Goal: Task Accomplishment & Management: Use online tool/utility

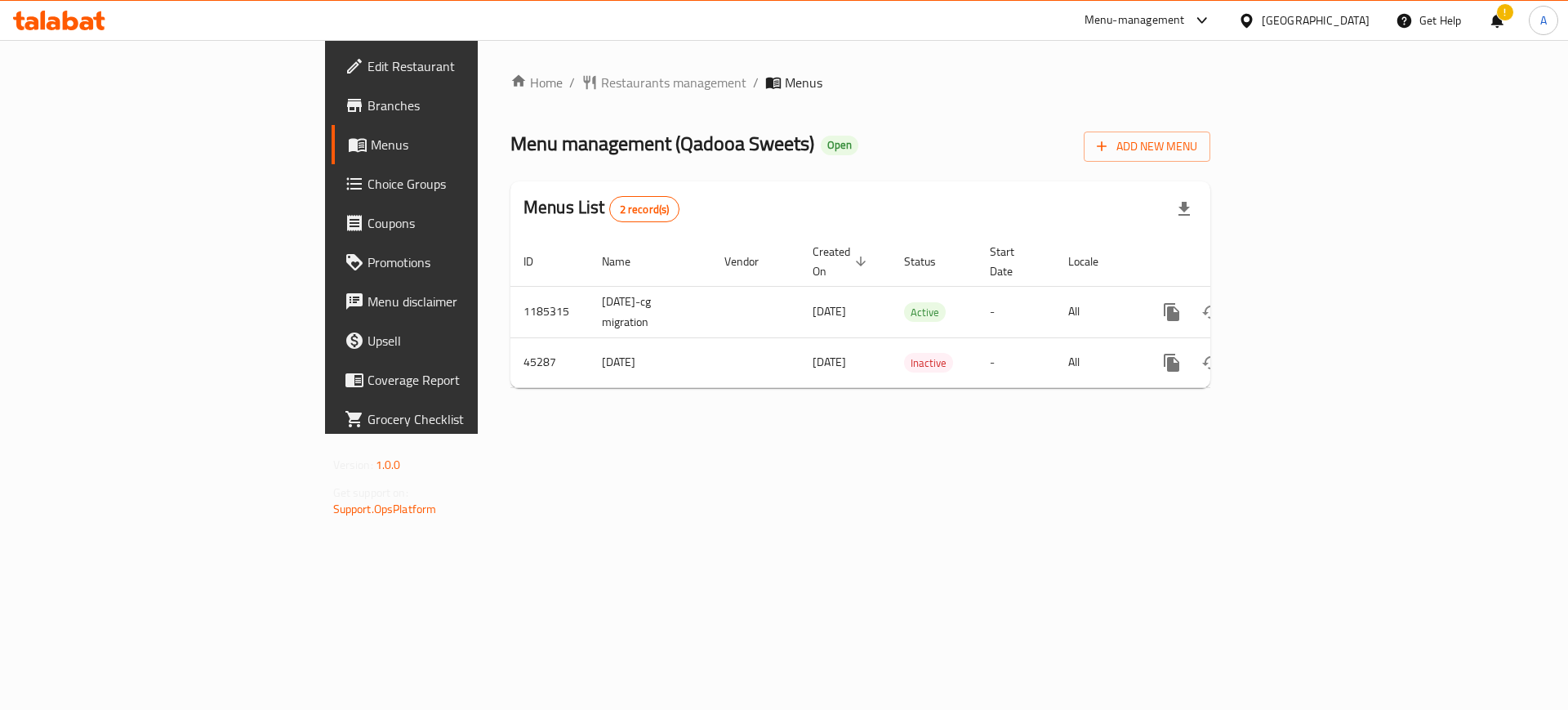
click at [1351, 25] on div "Bahrain" at bounding box center [1315, 20] width 108 height 18
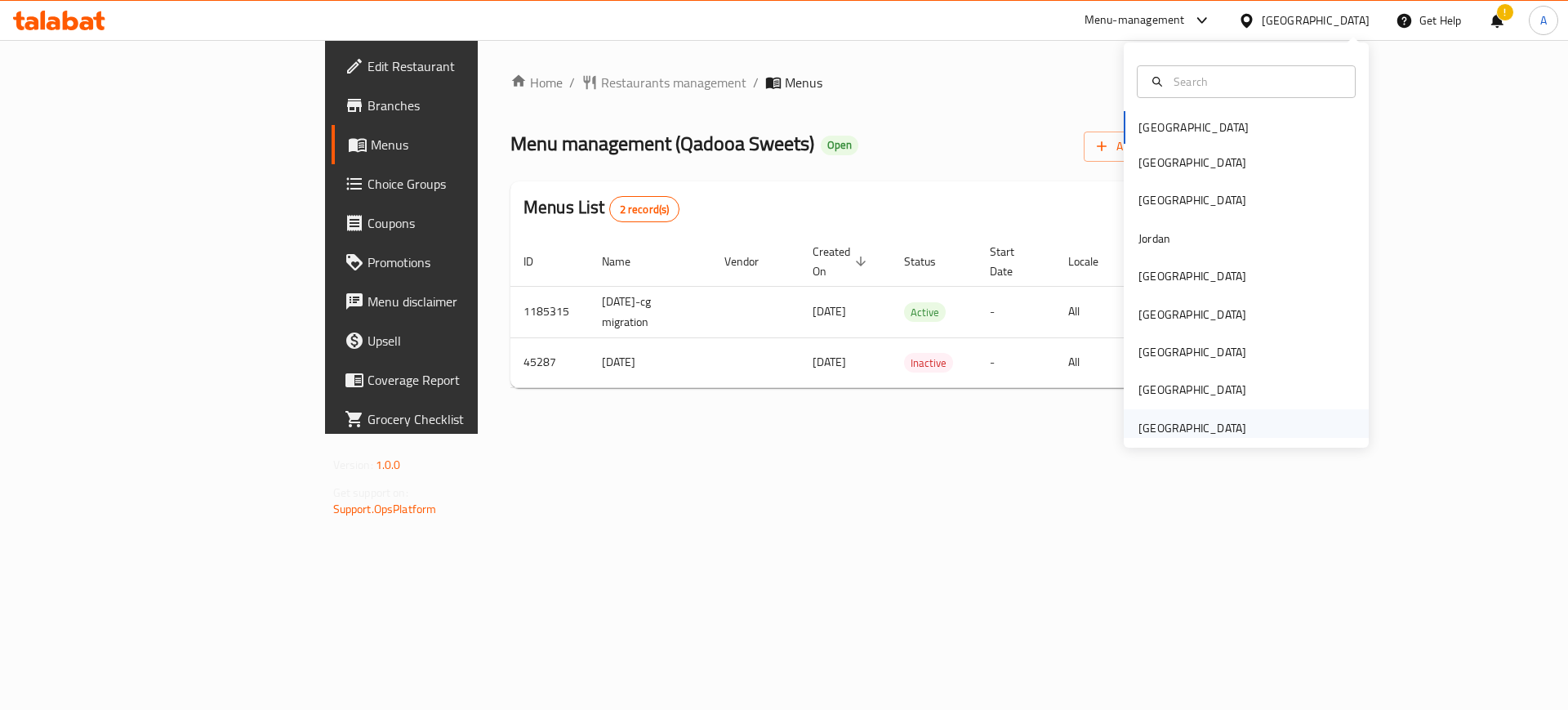
click at [1202, 420] on div "[GEOGRAPHIC_DATA]" at bounding box center [1192, 428] width 108 height 18
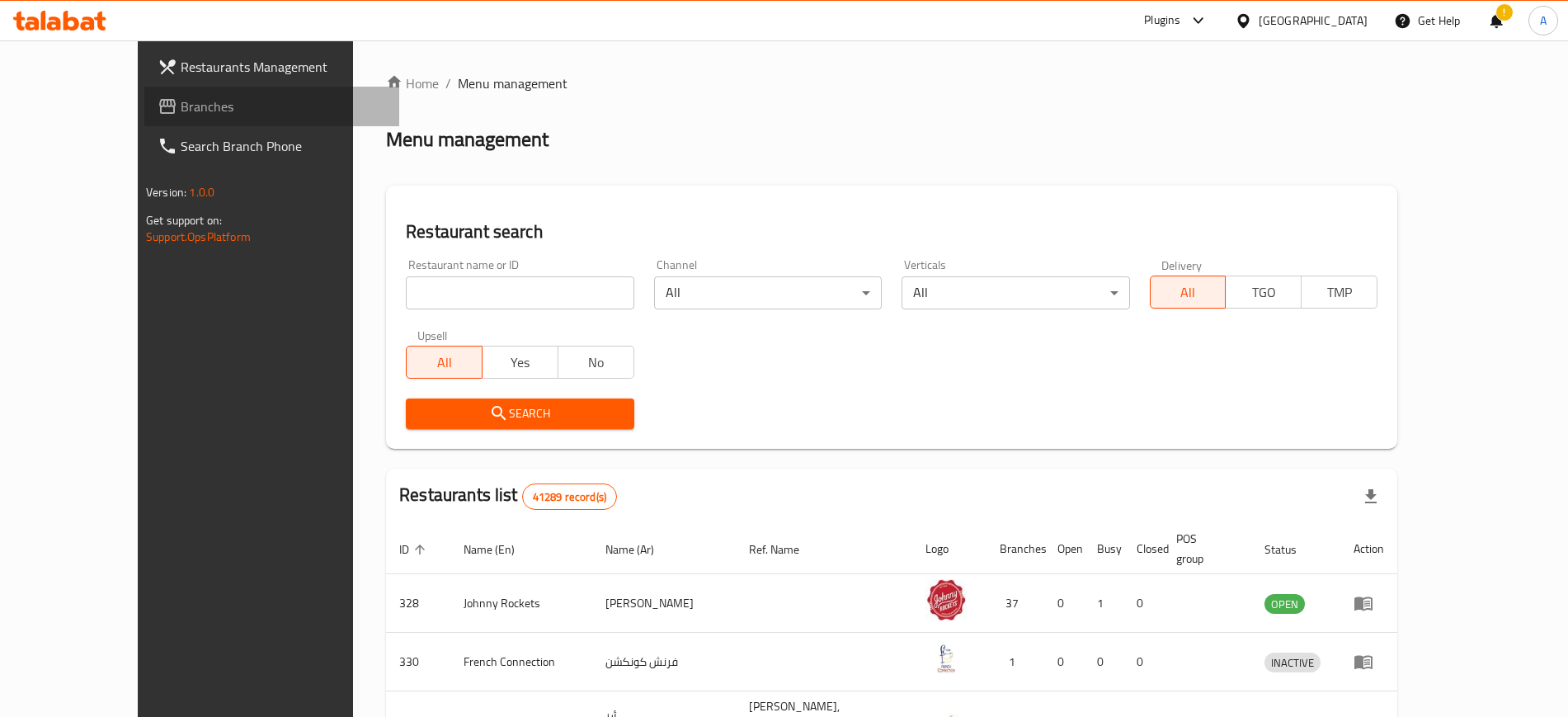
click at [144, 121] on link "Branches" at bounding box center [272, 106] width 255 height 40
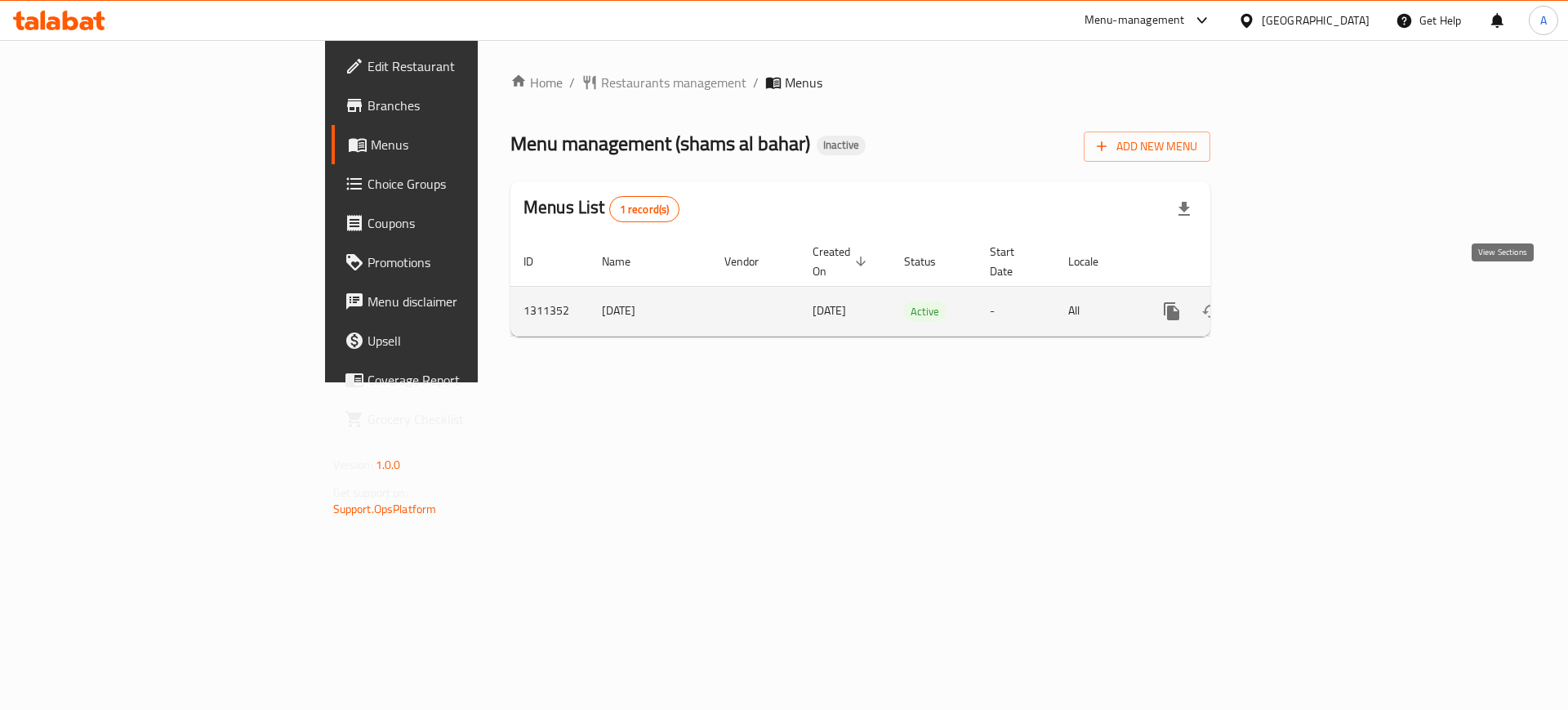
click at [1300, 302] on icon "enhanced table" at bounding box center [1290, 312] width 19 height 19
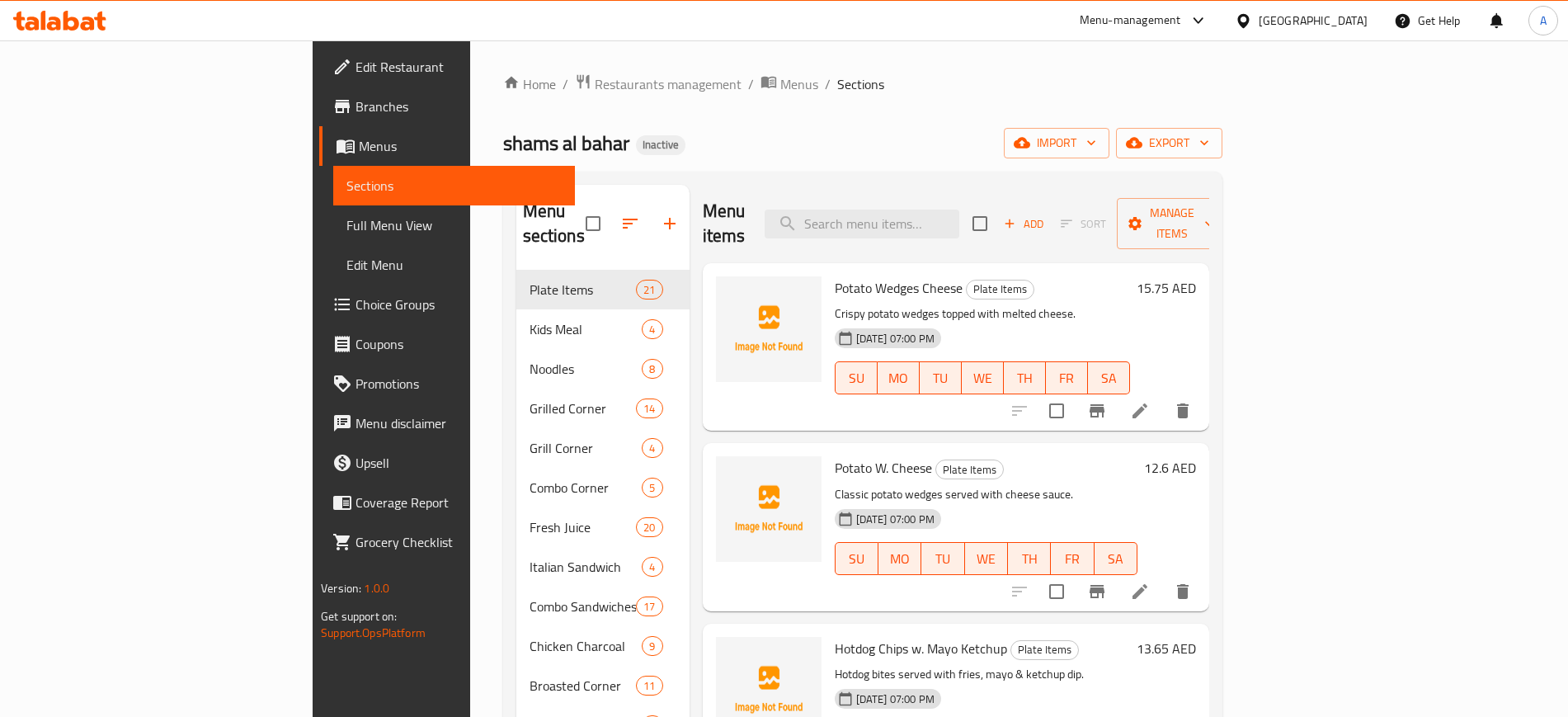
click at [346, 233] on span "Full Menu View" at bounding box center [454, 225] width 214 height 19
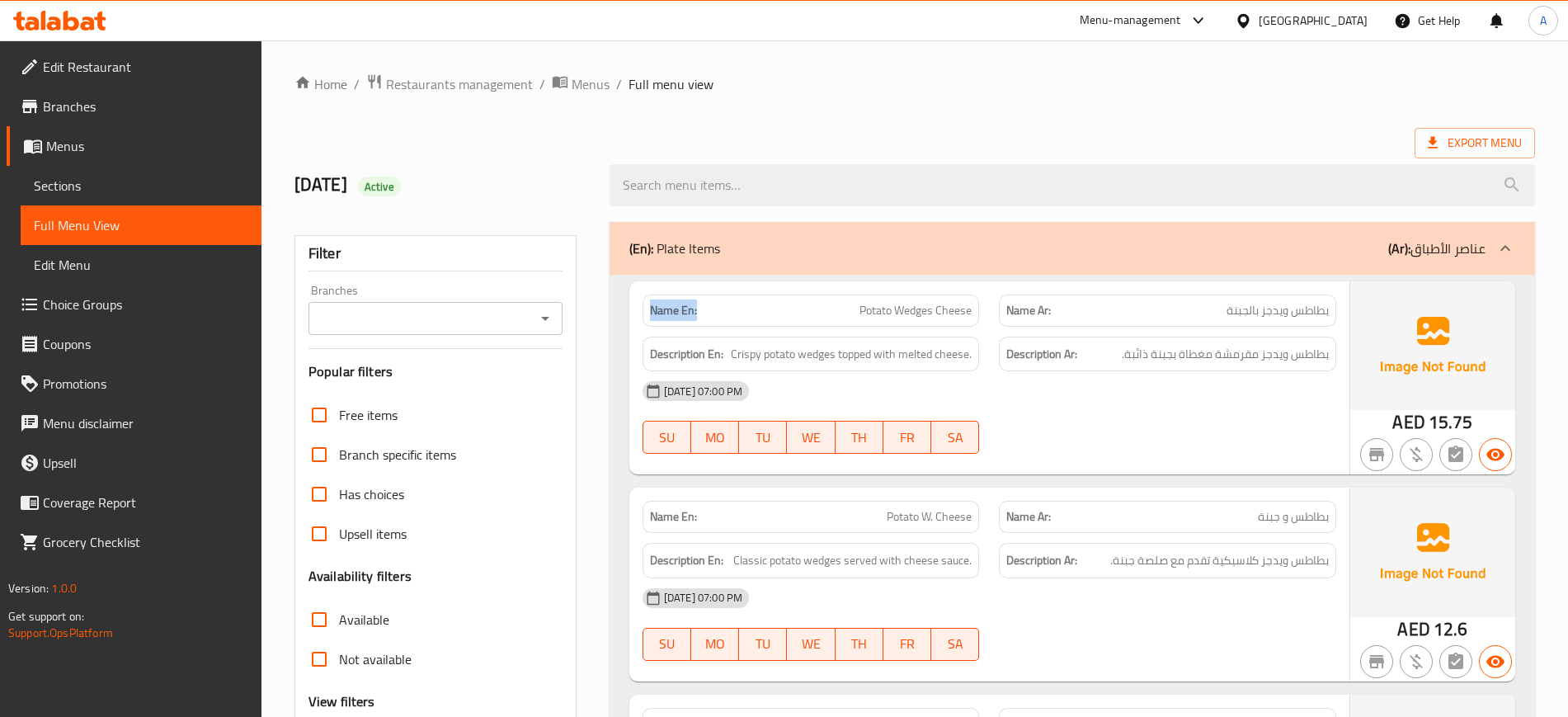
drag, startPoint x: 714, startPoint y: 313, endPoint x: 646, endPoint y: 308, distance: 68.2
click at [646, 308] on div "Name En: Potato Wedges Cheese" at bounding box center [811, 310] width 338 height 32
copy strong "Name En:"
click at [1470, 145] on span "Export Menu" at bounding box center [1475, 143] width 94 height 20
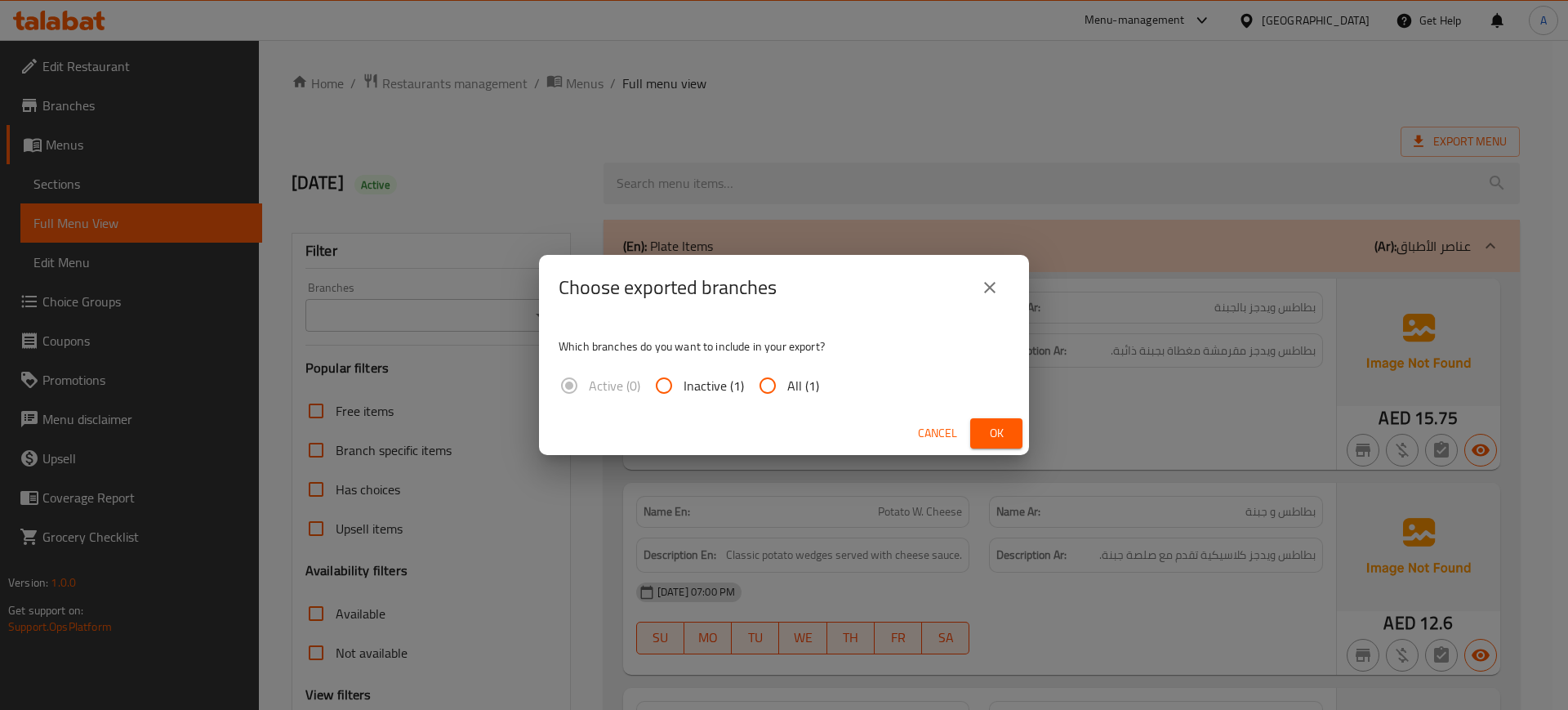
click at [805, 388] on span "All (1)" at bounding box center [803, 385] width 32 height 19
click at [787, 388] on input "All (1)" at bounding box center [768, 385] width 39 height 39
radio input "true"
click at [976, 437] on button "Ok" at bounding box center [997, 434] width 53 height 30
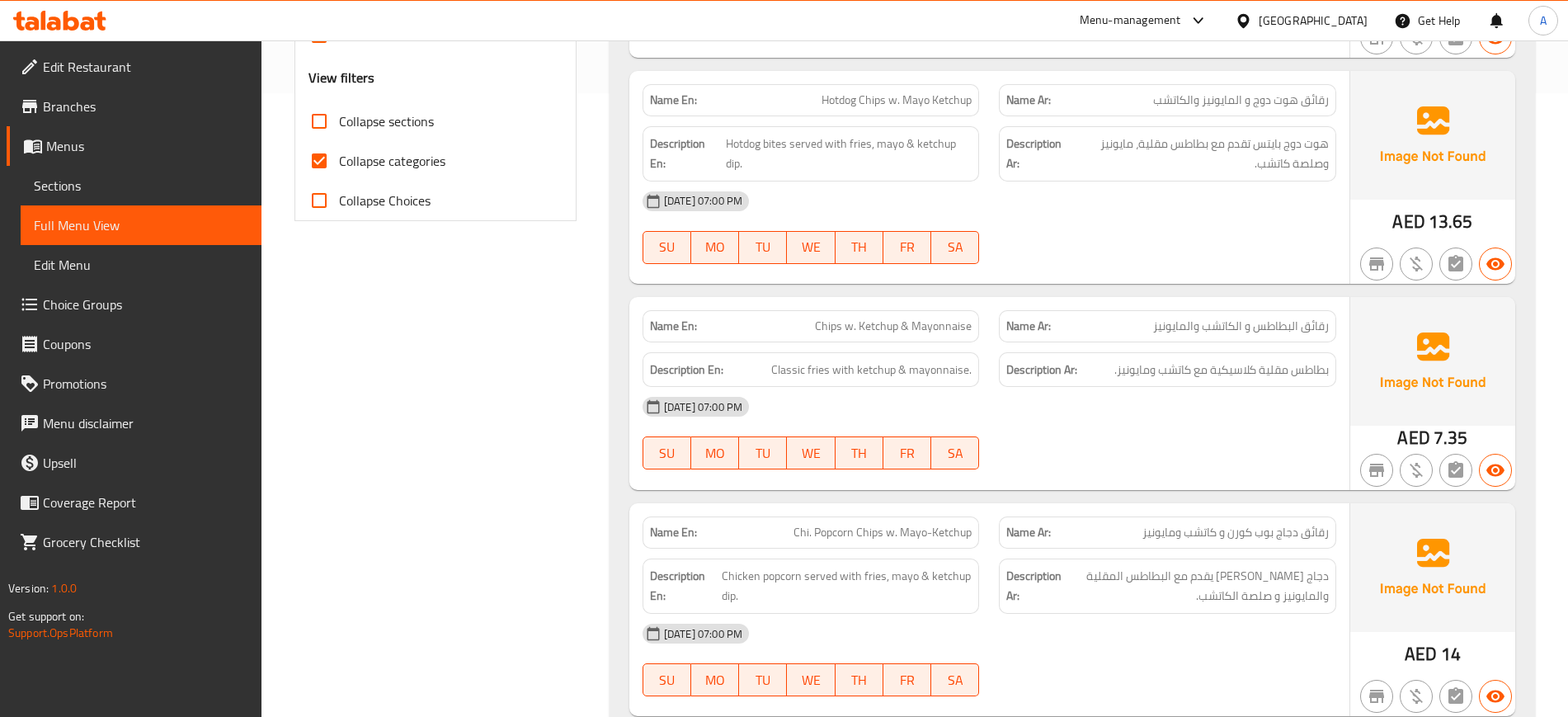
scroll to position [593, 0]
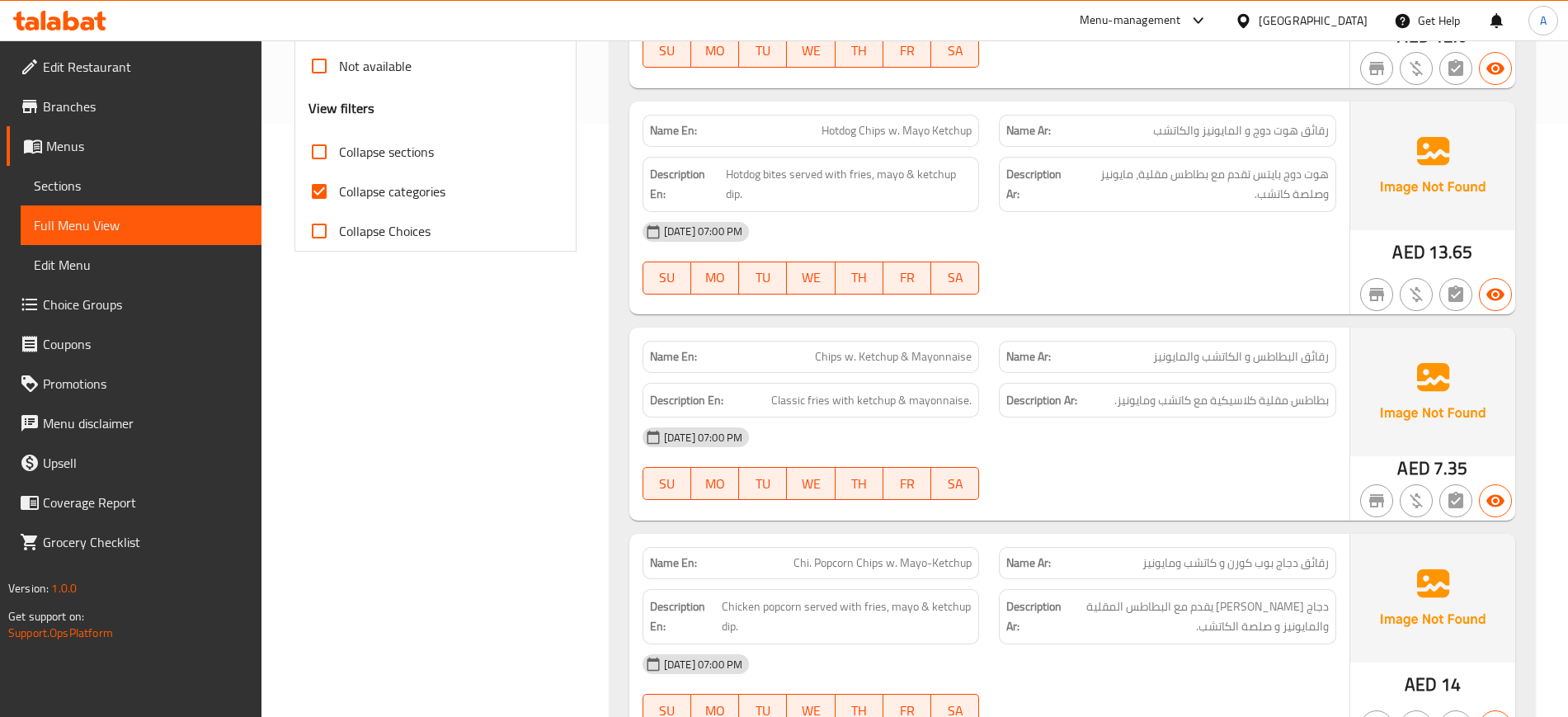
click at [431, 183] on span "Collapse categories" at bounding box center [392, 191] width 106 height 19
click at [339, 183] on input "Collapse categories" at bounding box center [319, 191] width 40 height 40
checkbox input "false"
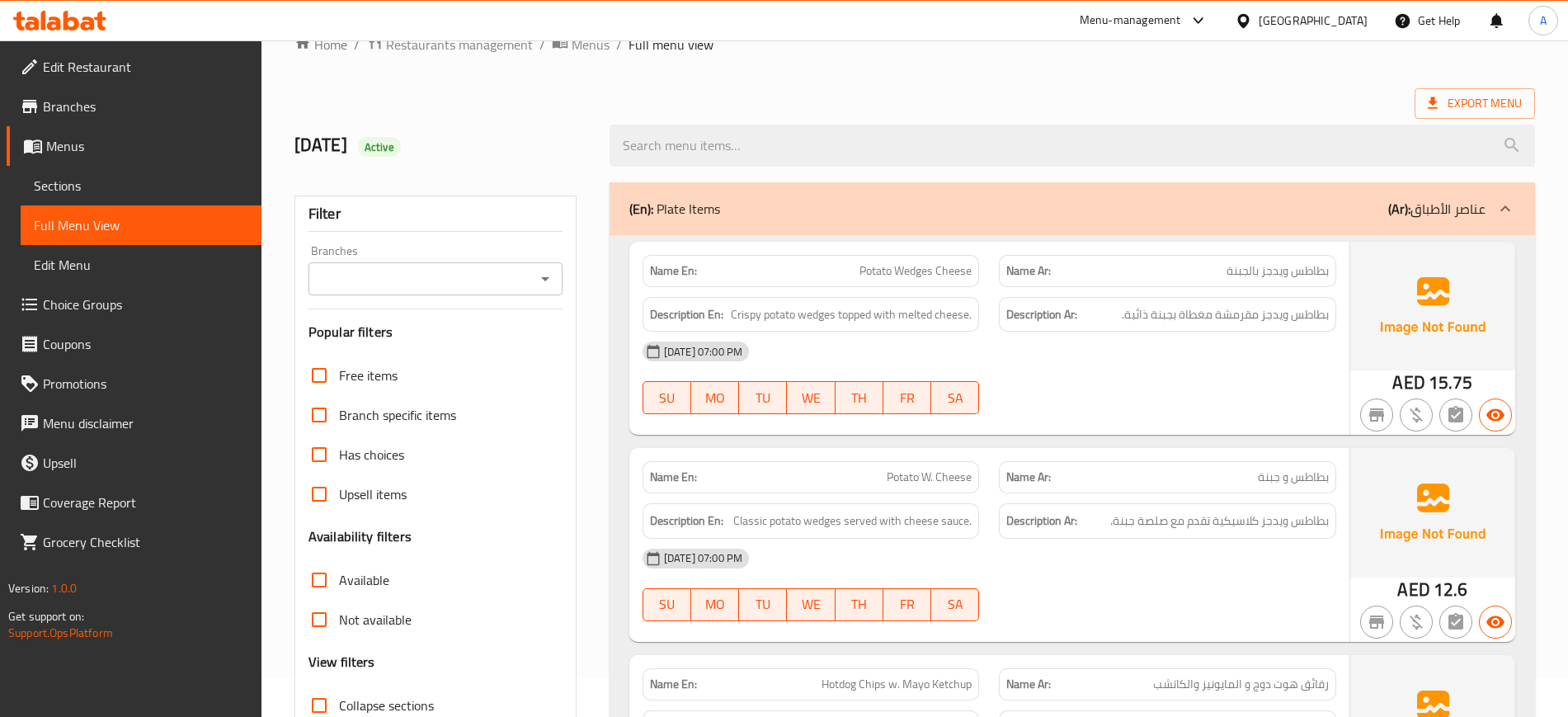
scroll to position [0, 0]
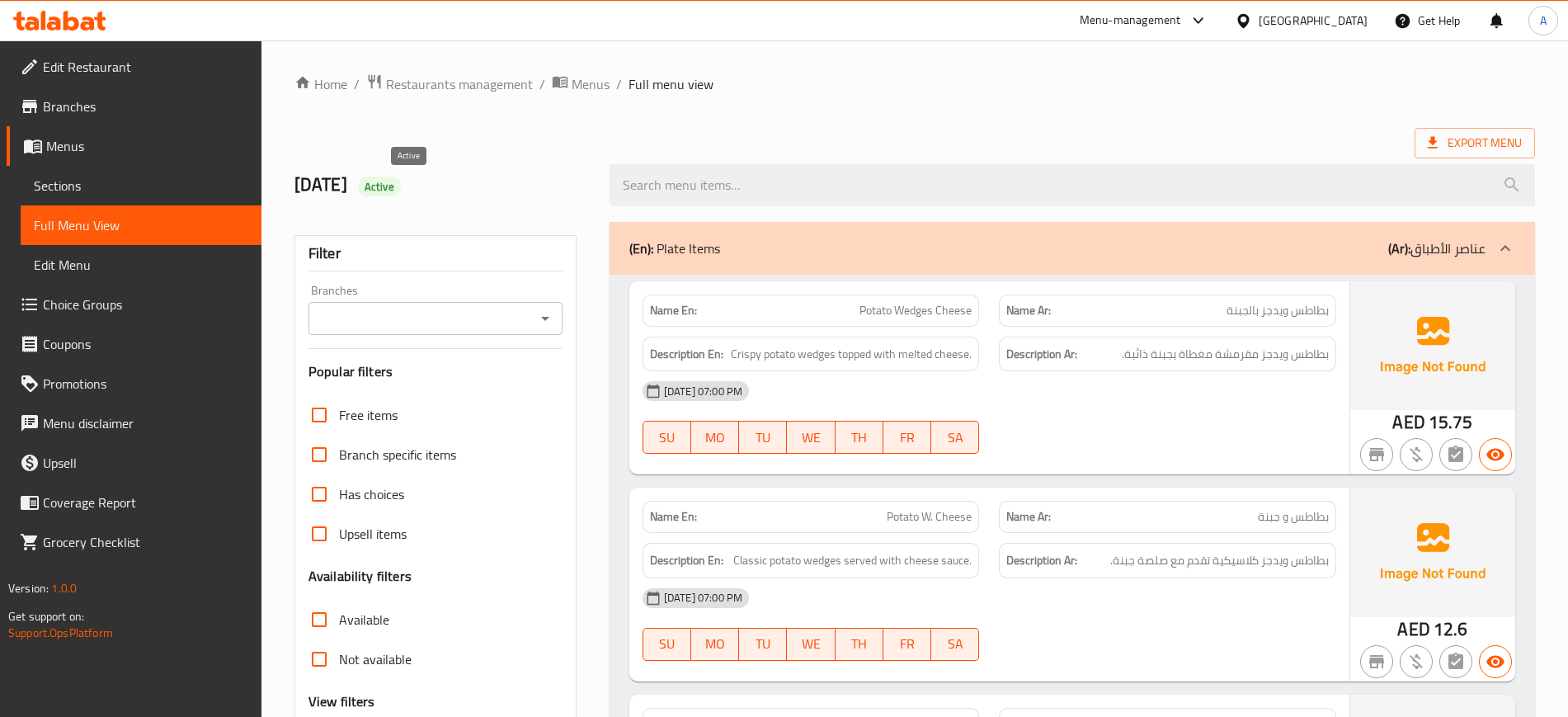
click at [400, 188] on span "Active" at bounding box center [379, 187] width 43 height 16
copy span "Active"
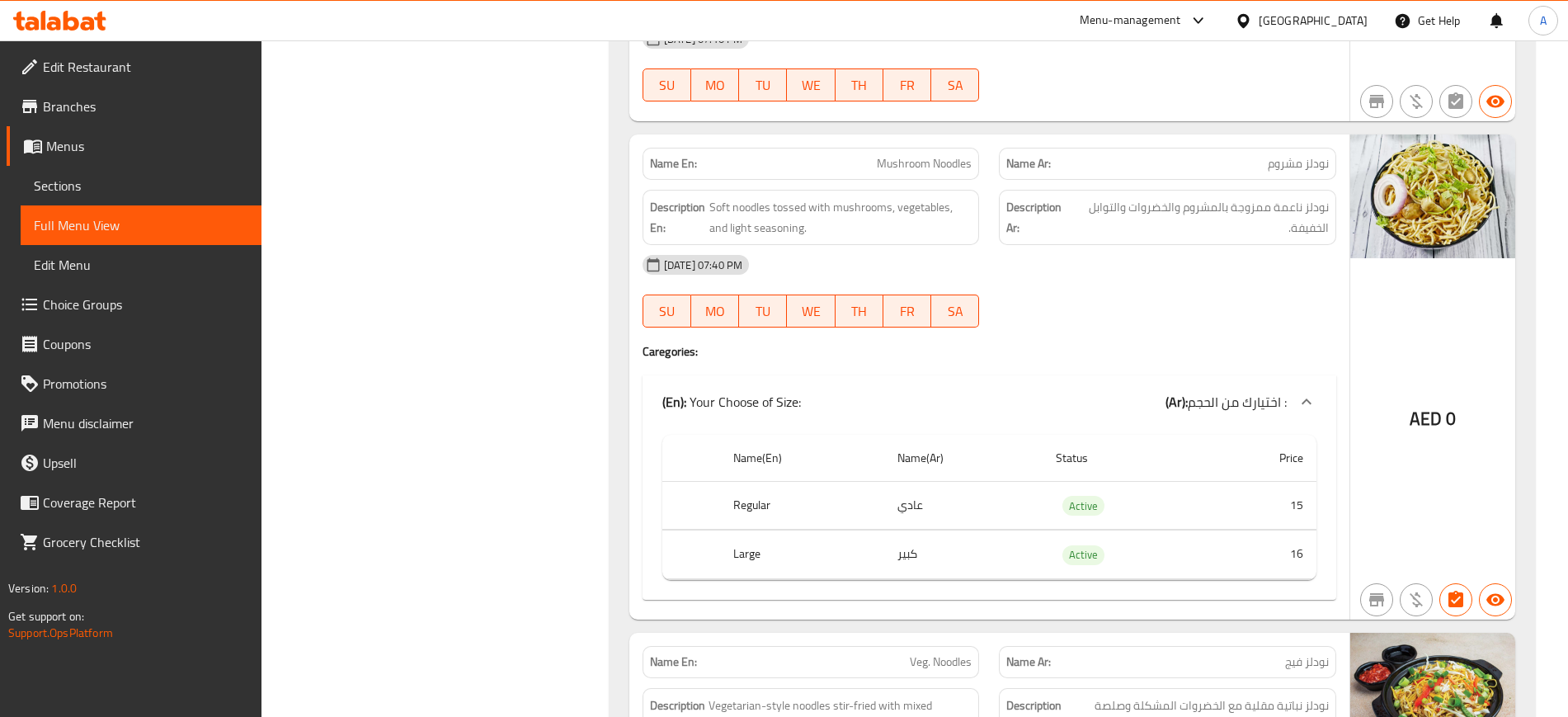
scroll to position [5951, 0]
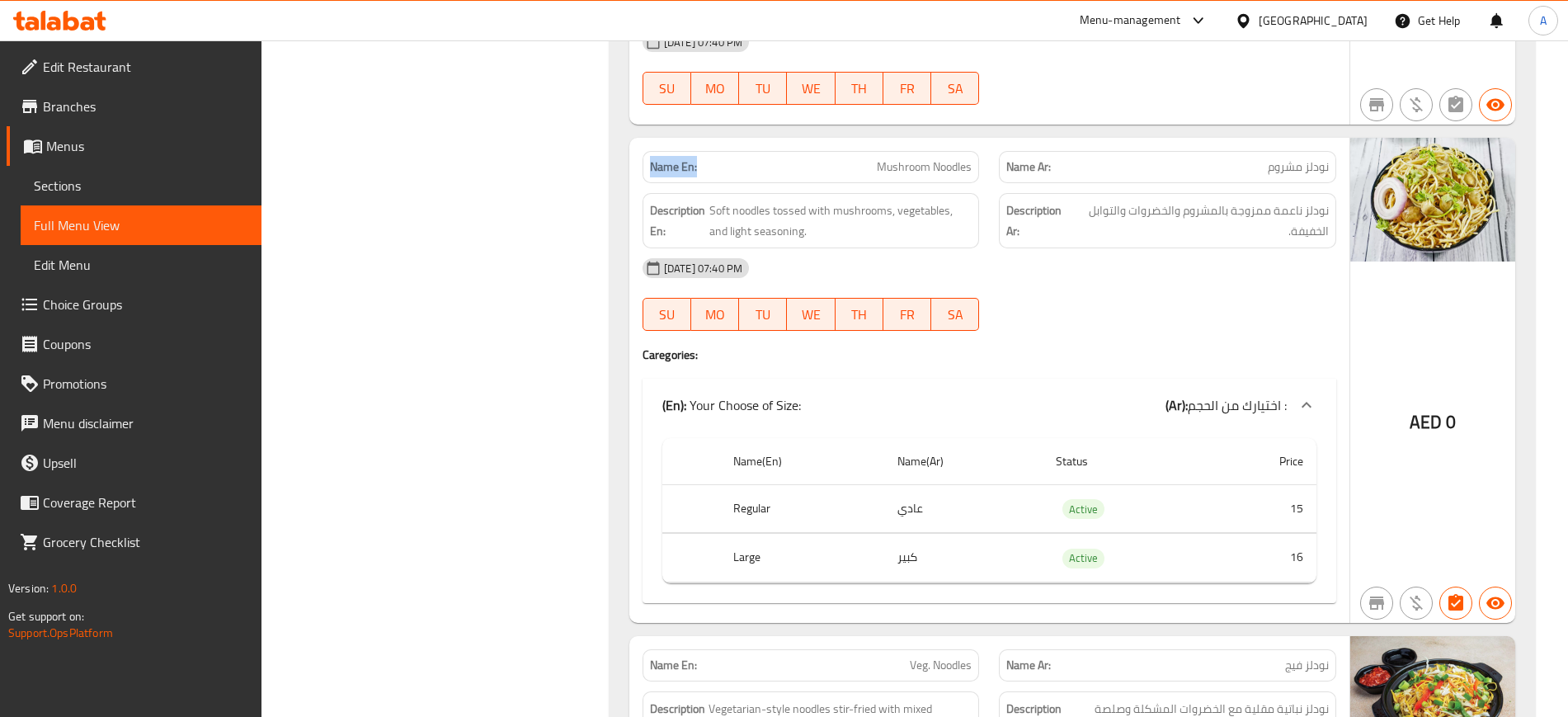
drag, startPoint x: 705, startPoint y: 129, endPoint x: 646, endPoint y: 129, distance: 59.0
click at [646, 151] on div "Name En: Mushroom Noodles" at bounding box center [811, 167] width 338 height 32
copy strong "Name En:"
click at [1167, 200] on span "نودلز ناعمة ممزوجة بالمشروم والخضروات والتوابل الخفيفة." at bounding box center [1201, 221] width 255 height 41
